Goal: Task Accomplishment & Management: Use online tool/utility

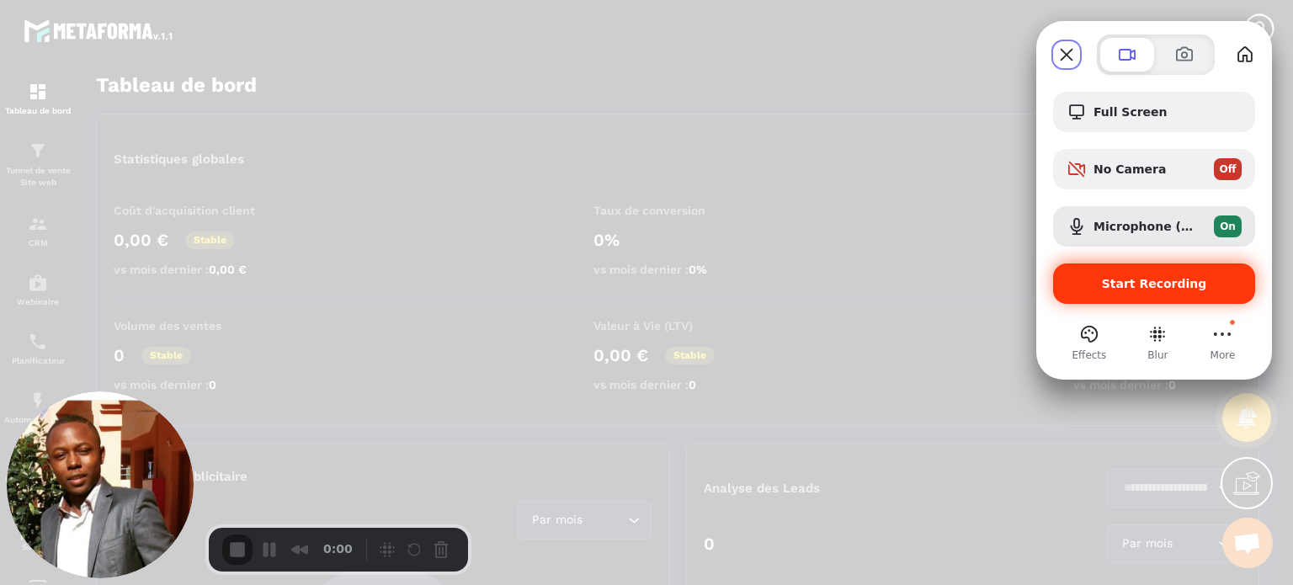
click at [1133, 285] on span "Start Recording" at bounding box center [1154, 283] width 105 height 13
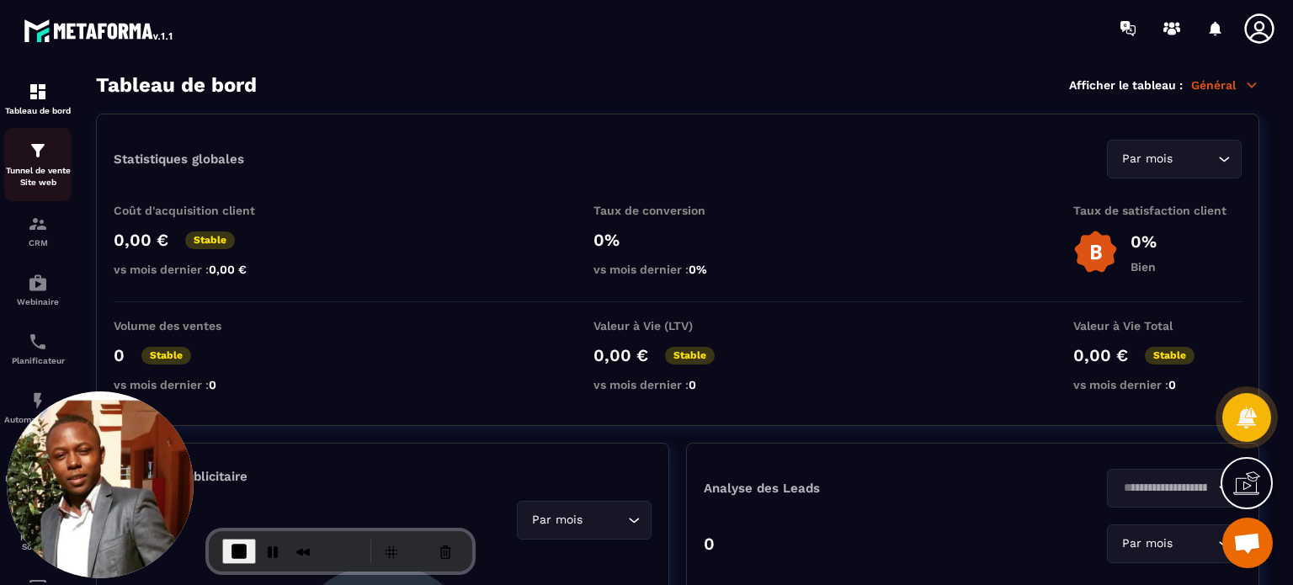
click at [24, 168] on p "Tunnel de vente Site web" at bounding box center [37, 177] width 67 height 24
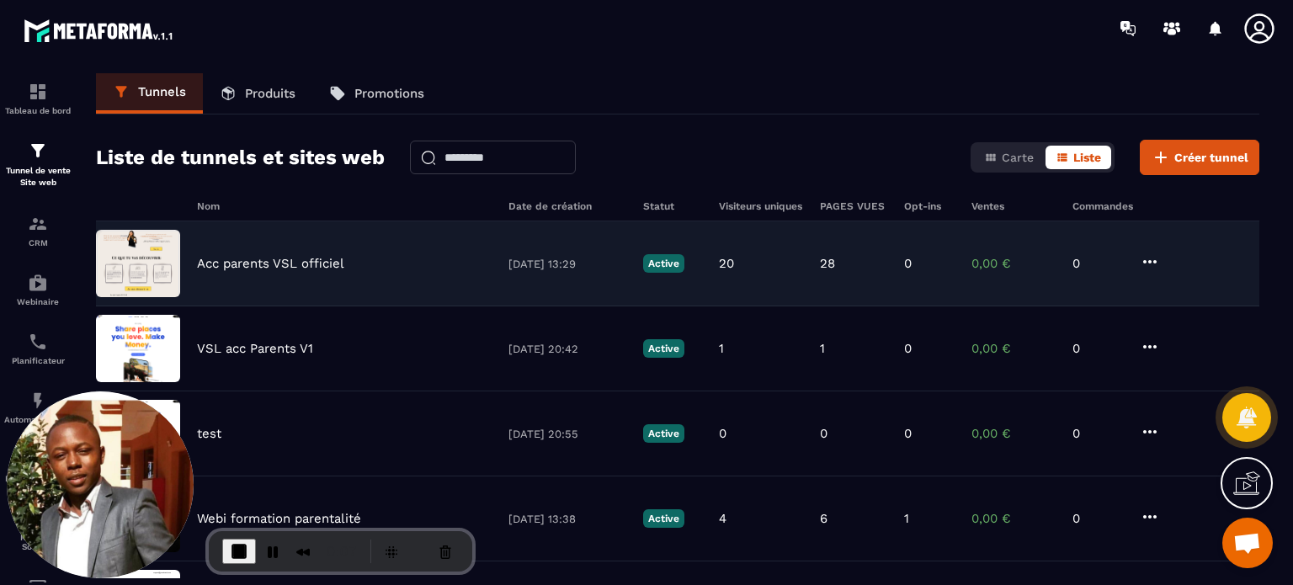
click at [270, 261] on p "Acc parents VSL officiel" at bounding box center [270, 263] width 147 height 15
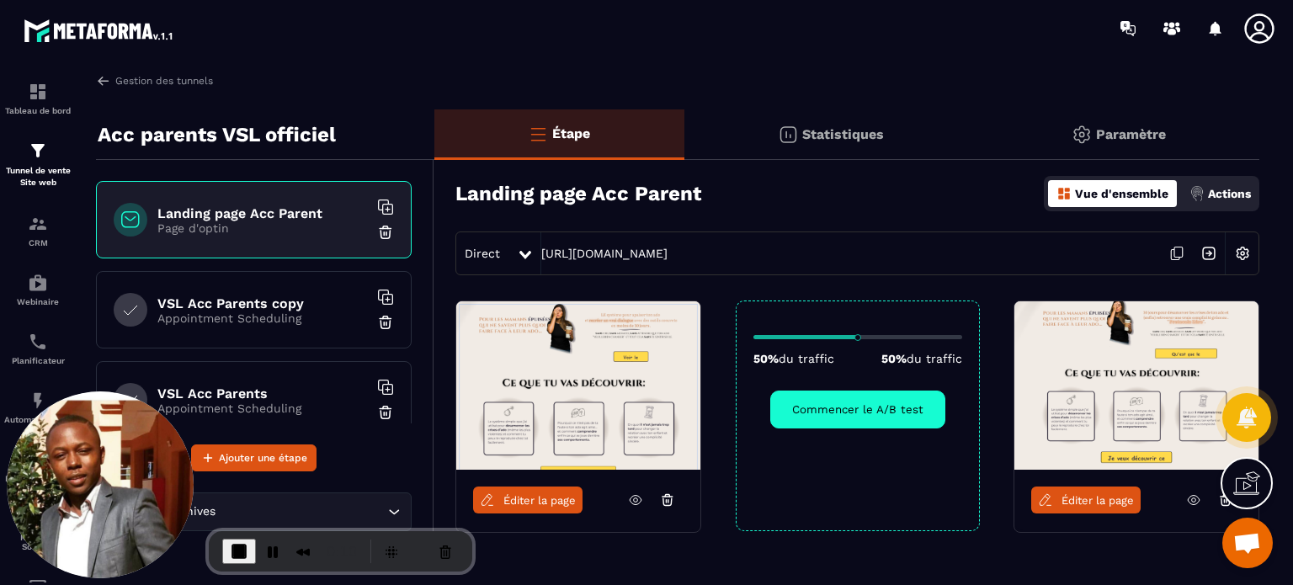
click at [531, 494] on span "Éditer la page" at bounding box center [540, 500] width 72 height 13
